Goal: Task Accomplishment & Management: Manage account settings

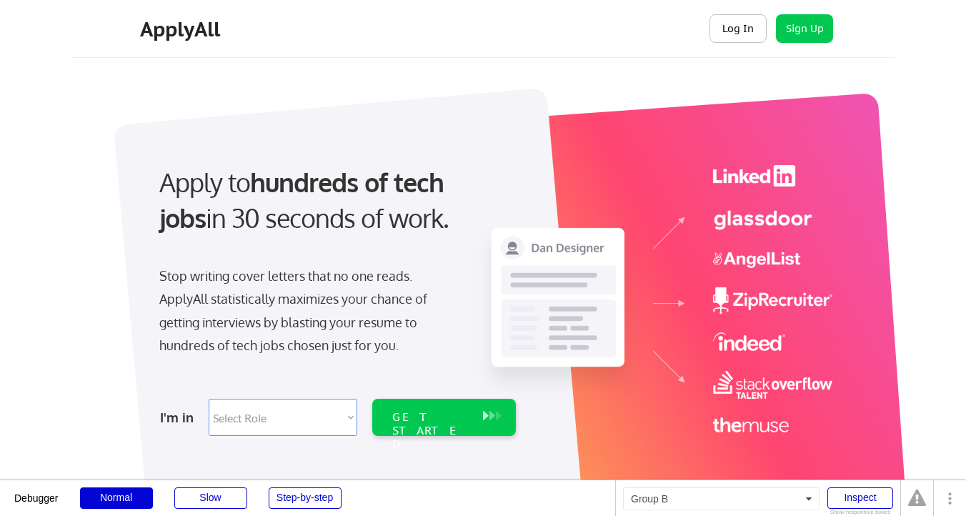
click at [732, 24] on button "Log In" at bounding box center [738, 28] width 57 height 29
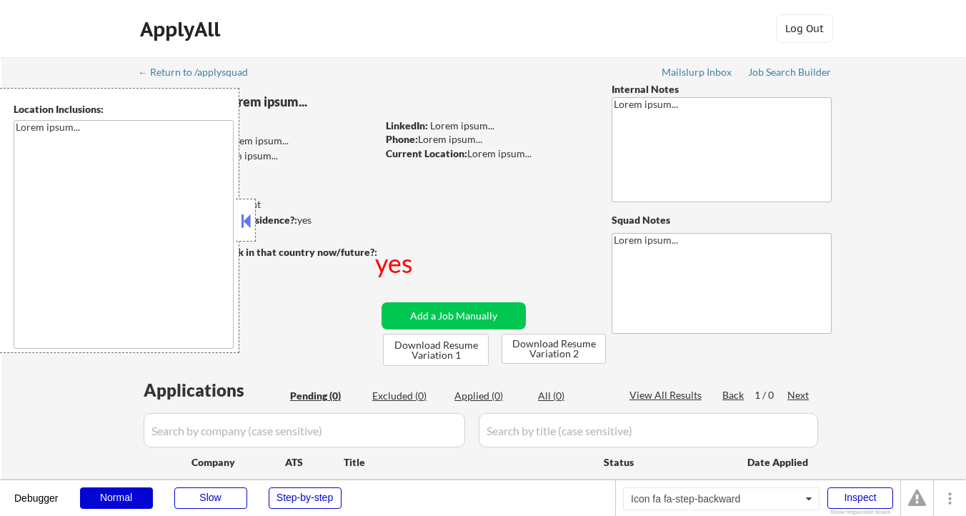
click at [244, 213] on button at bounding box center [246, 220] width 16 height 21
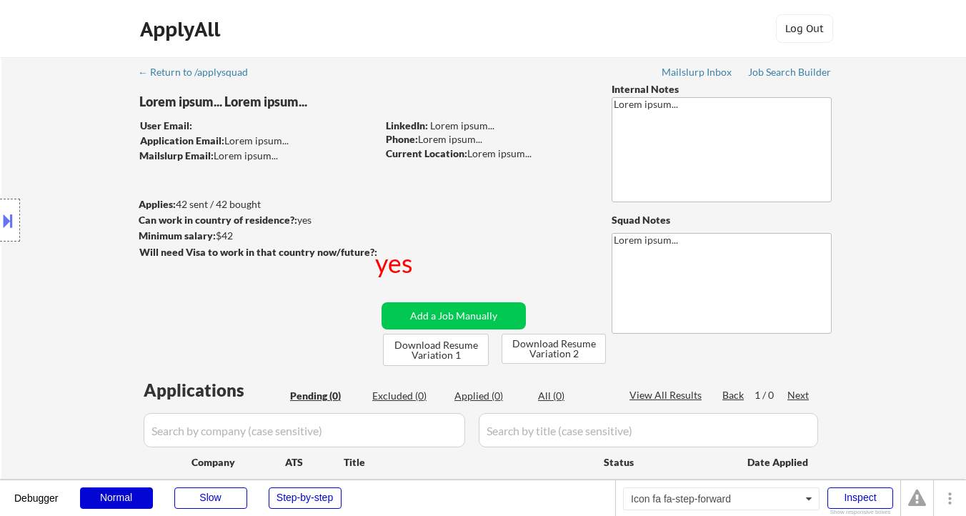
click at [5, 214] on button at bounding box center [8, 221] width 16 height 24
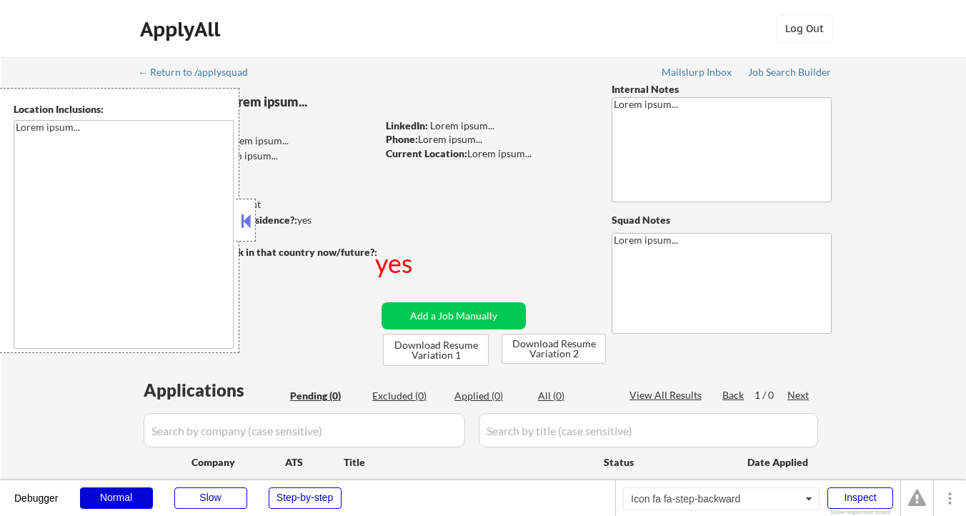
click at [249, 227] on button at bounding box center [246, 220] width 16 height 21
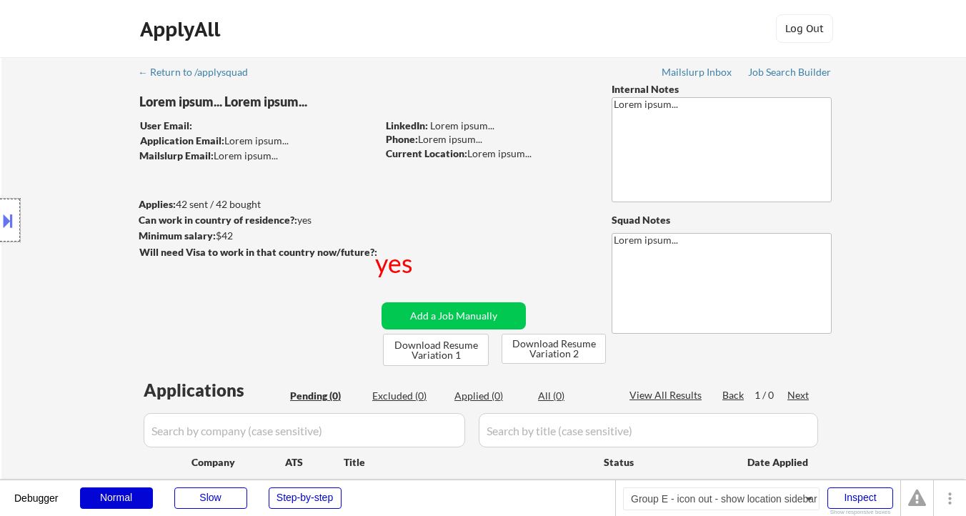
click at [18, 217] on div at bounding box center [10, 220] width 20 height 43
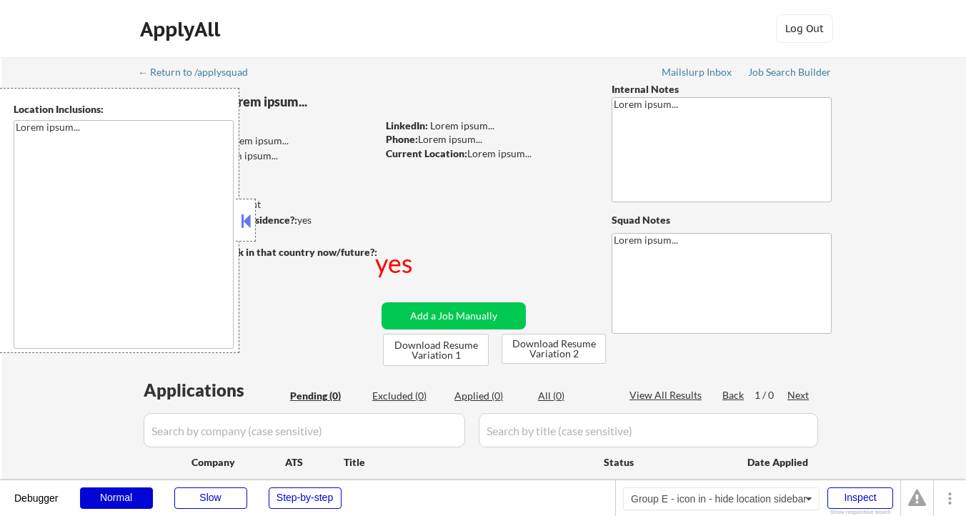
click at [254, 220] on div at bounding box center [246, 220] width 20 height 43
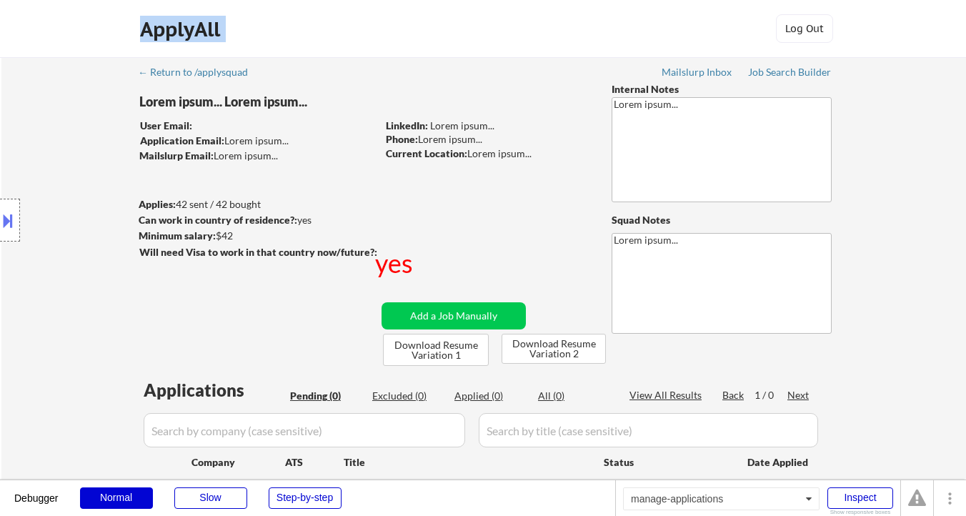
drag, startPoint x: 146, startPoint y: 132, endPoint x: 167, endPoint y: 54, distance: 80.8
click at [168, 54] on body "Debugger Normal Slow Step-by-step manage-applications Inspect Show responsive b…" at bounding box center [483, 258] width 966 height 516
click at [295, 170] on div "← Return to /applysquad Mailslurp Inbox Job Search Builder Lorem ipsum... Lorem…" at bounding box center [483, 293] width 713 height 473
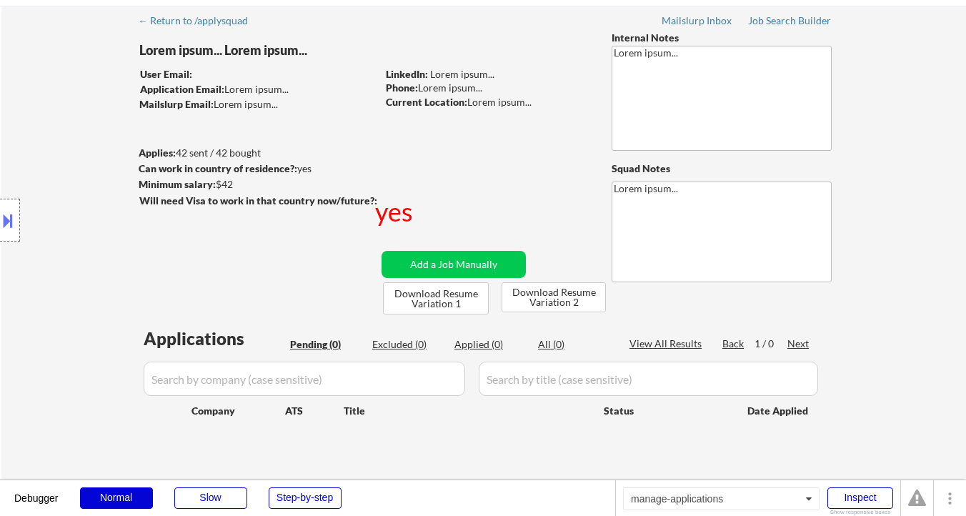
scroll to position [19, 0]
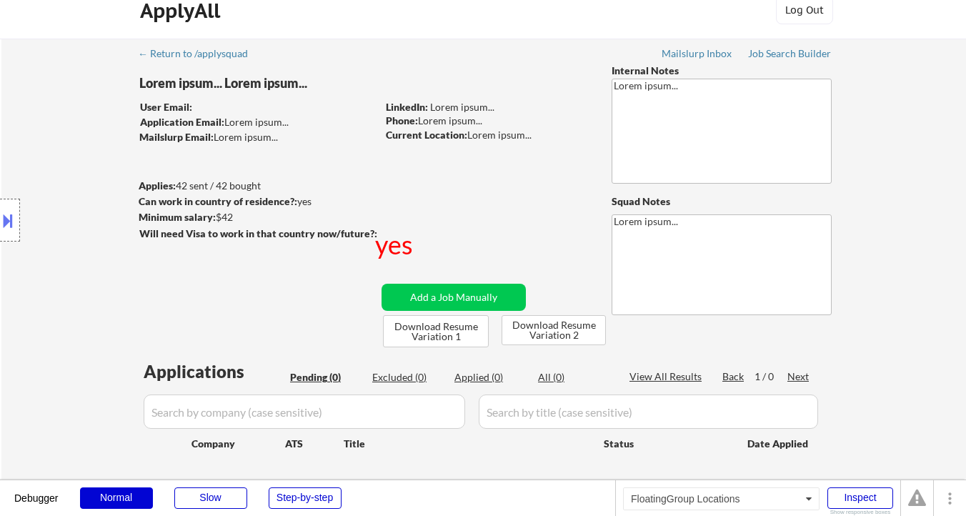
drag, startPoint x: 229, startPoint y: 105, endPoint x: 177, endPoint y: 105, distance: 52.2
click at [177, 105] on div "Location Inclusions: Lorem ipsum..." at bounding box center [128, 220] width 256 height 265
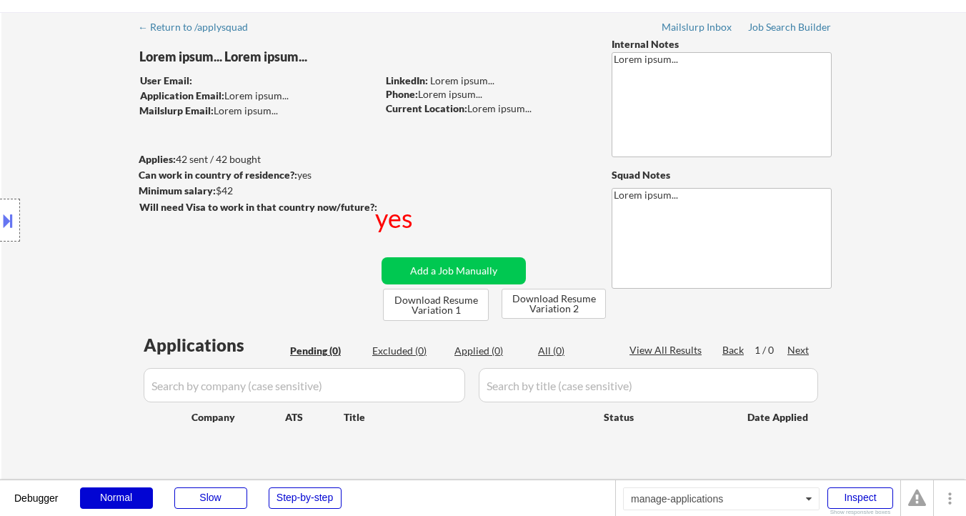
scroll to position [48, 0]
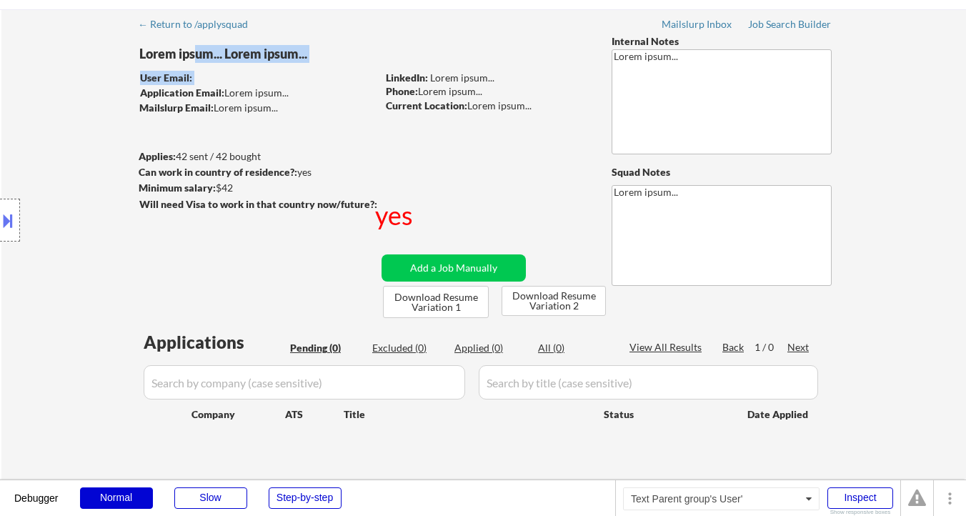
drag, startPoint x: 334, startPoint y: 79, endPoint x: 199, endPoint y: 62, distance: 136.8
click at [199, 62] on div "Lorem ipsum... Lorem ipsum... User Email: Application Email: Lorem ipsum... Mai…" at bounding box center [372, 176] width 467 height 284
click at [8, 214] on button at bounding box center [8, 221] width 16 height 24
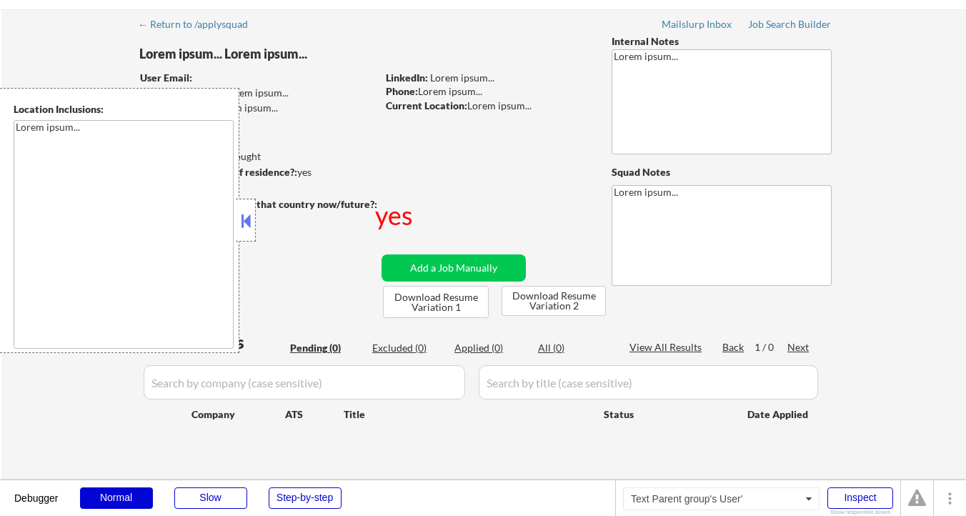
click at [344, 66] on div "Lorem ipsum... Lorem ipsum..." at bounding box center [286, 58] width 294 height 26
drag, startPoint x: 301, startPoint y: 73, endPoint x: 189, endPoint y: 72, distance: 112.2
click at [189, 72] on div "User Email:" at bounding box center [258, 78] width 237 height 14
drag, startPoint x: 189, startPoint y: 72, endPoint x: 280, endPoint y: 72, distance: 91.5
click at [280, 72] on div "User Email:" at bounding box center [258, 78] width 237 height 14
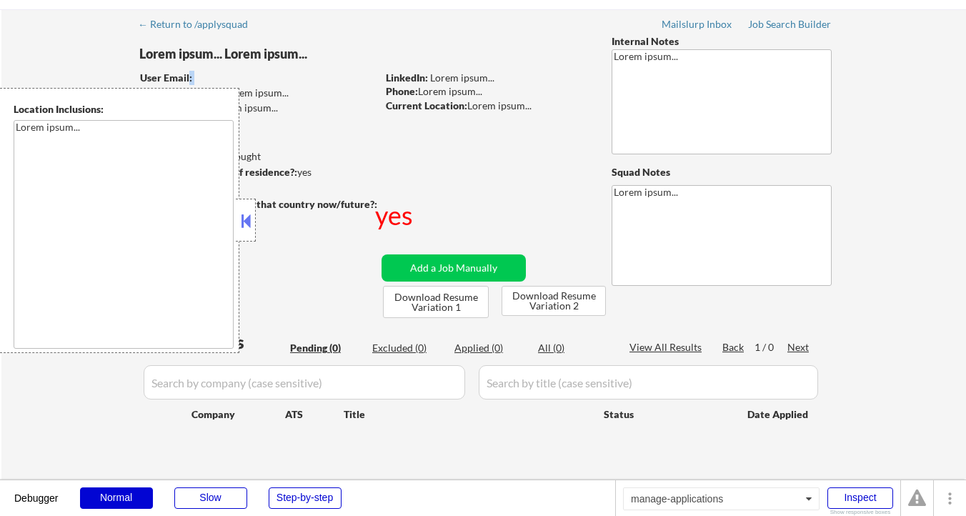
click at [280, 72] on div "User Email:" at bounding box center [258, 78] width 237 height 14
click at [247, 217] on button at bounding box center [246, 220] width 16 height 21
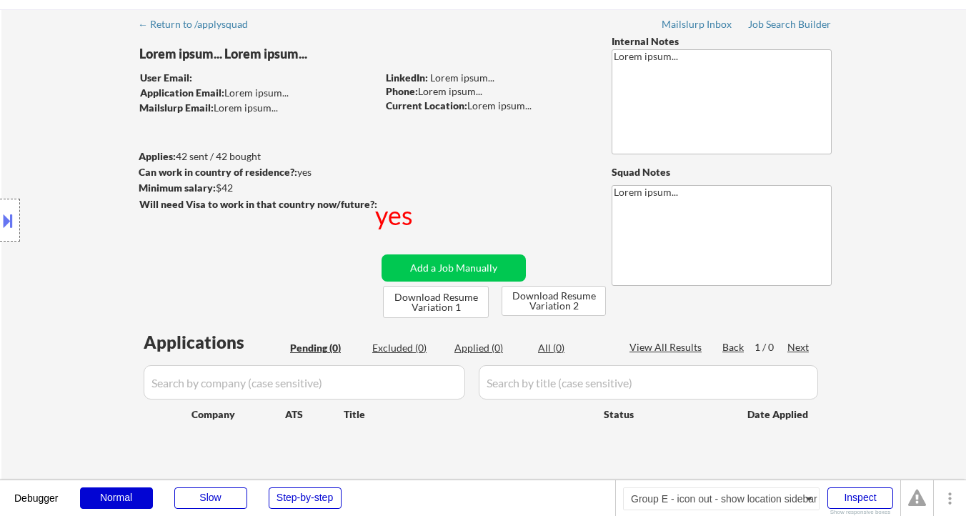
click at [9, 209] on button at bounding box center [8, 221] width 16 height 24
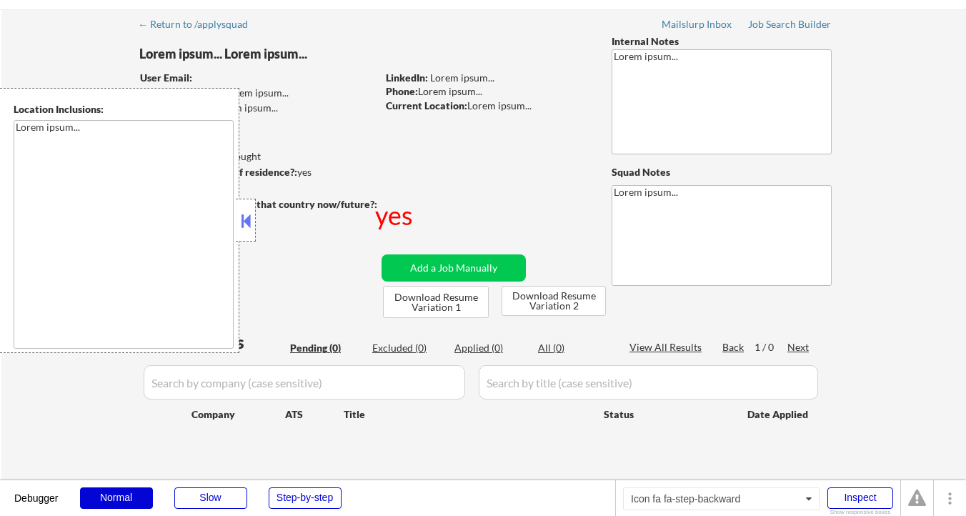
click at [247, 229] on button at bounding box center [246, 220] width 16 height 21
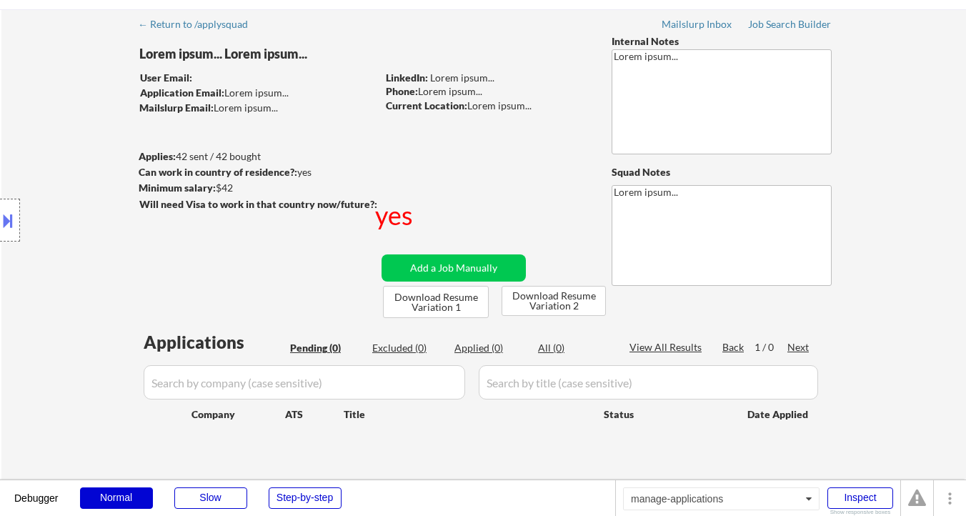
scroll to position [0, 0]
